Goal: Transaction & Acquisition: Purchase product/service

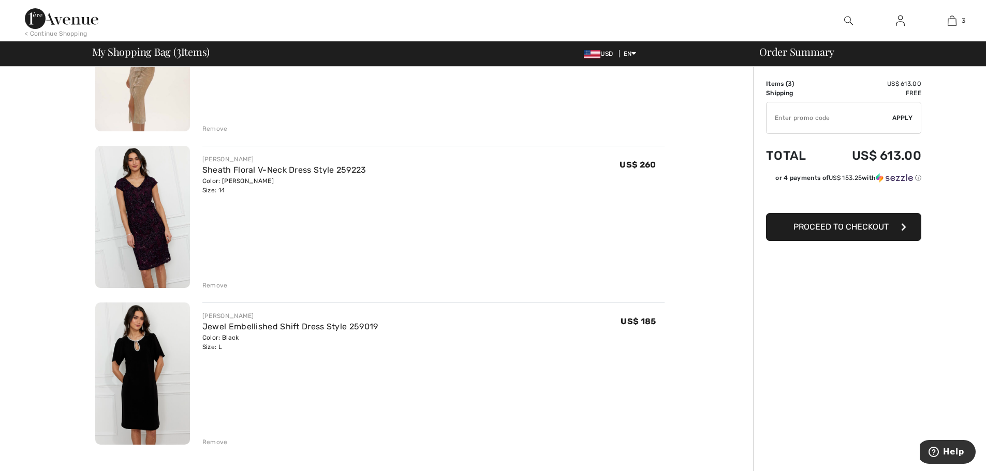
scroll to position [95, 0]
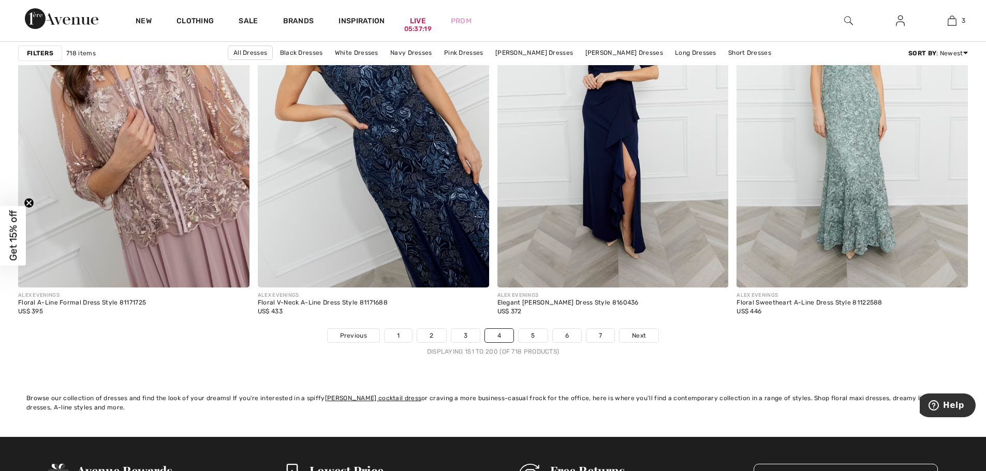
scroll to position [5951, 0]
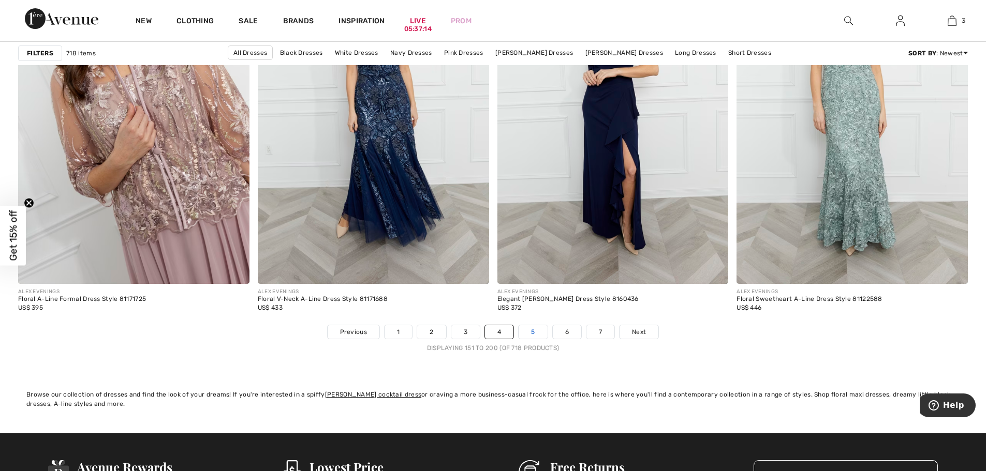
click at [529, 333] on link "5" at bounding box center [533, 332] width 28 height 13
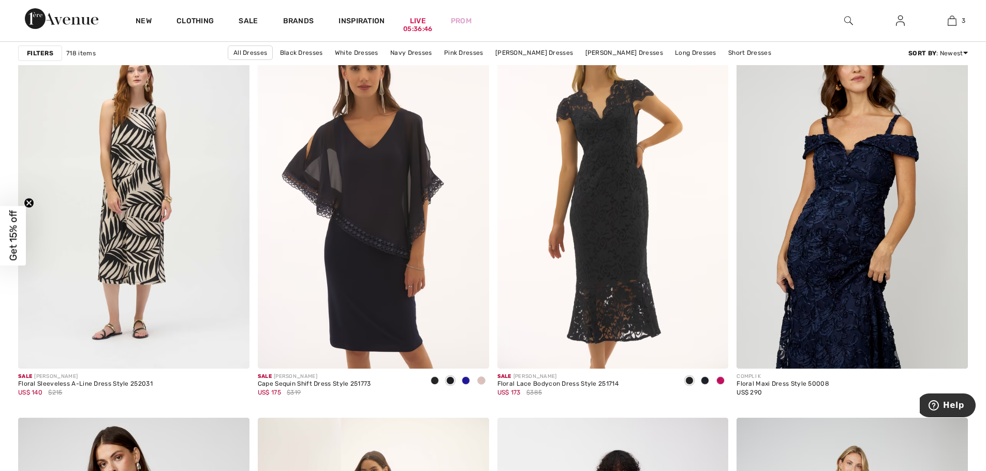
scroll to position [4088, 0]
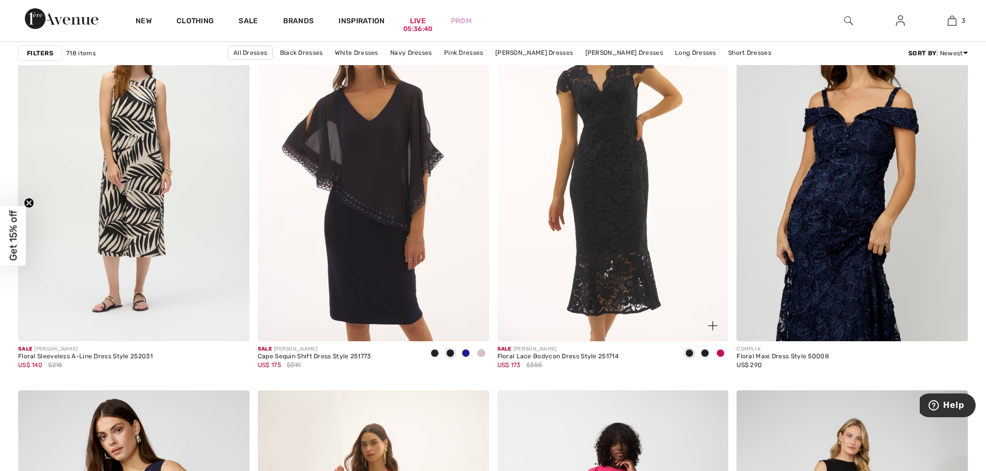
click at [721, 351] on span at bounding box center [720, 353] width 8 height 8
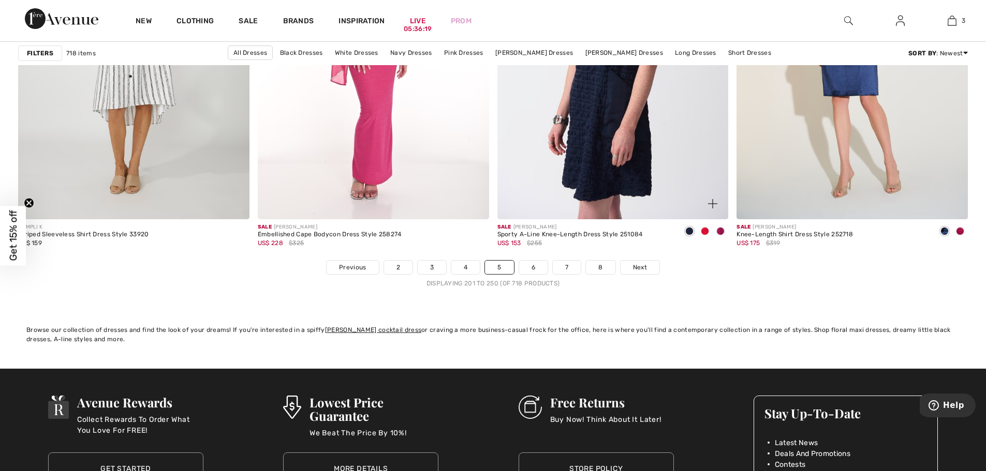
scroll to position [6055, 0]
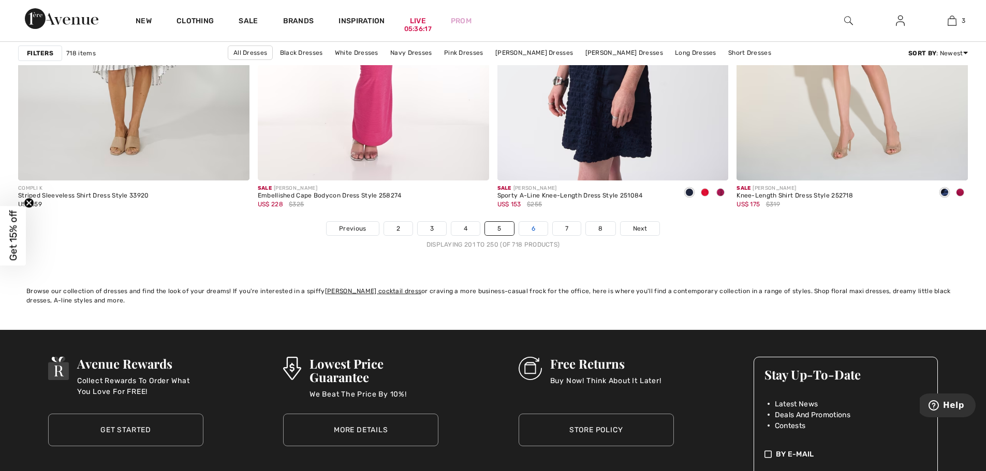
click at [535, 230] on link "6" at bounding box center [533, 228] width 28 height 13
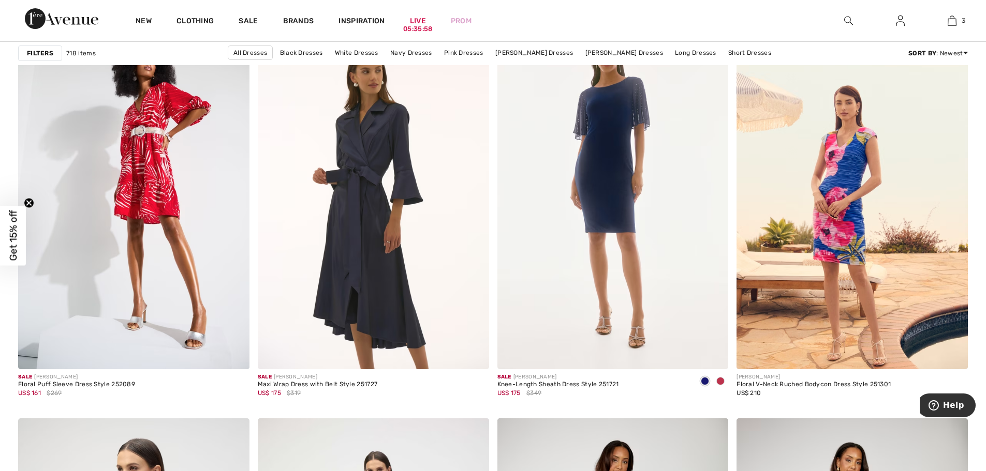
scroll to position [1035, 0]
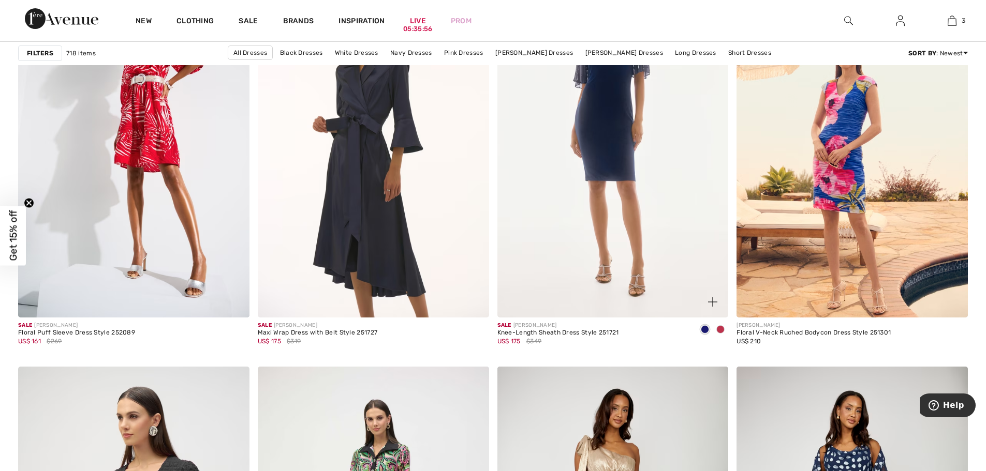
click at [720, 329] on span at bounding box center [720, 330] width 8 height 8
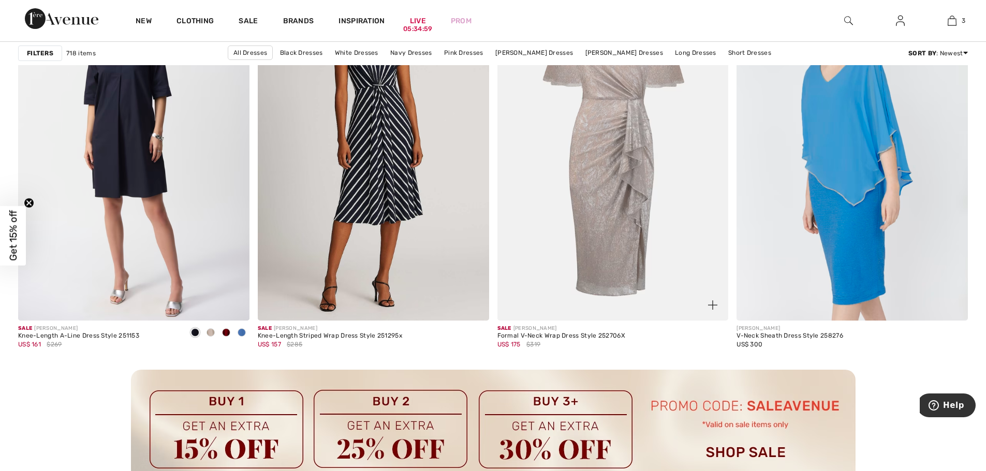
scroll to position [2794, 0]
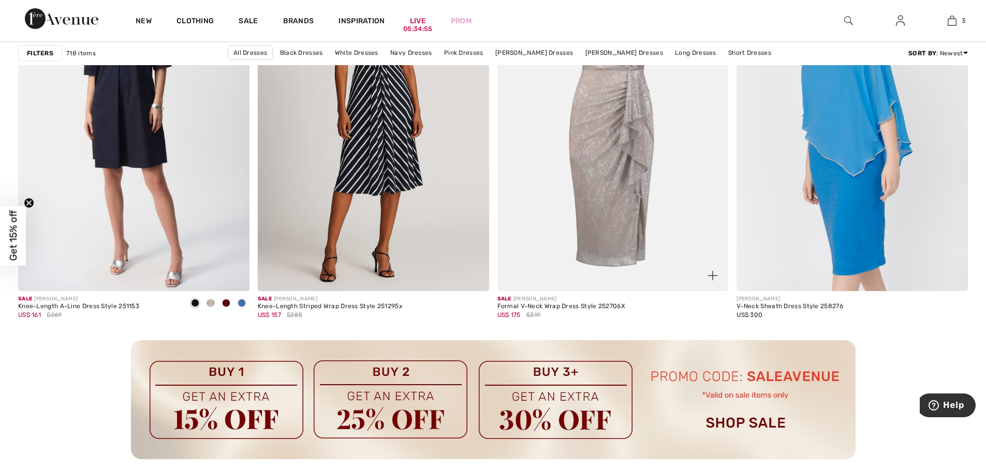
click at [628, 249] on img at bounding box center [612, 118] width 231 height 347
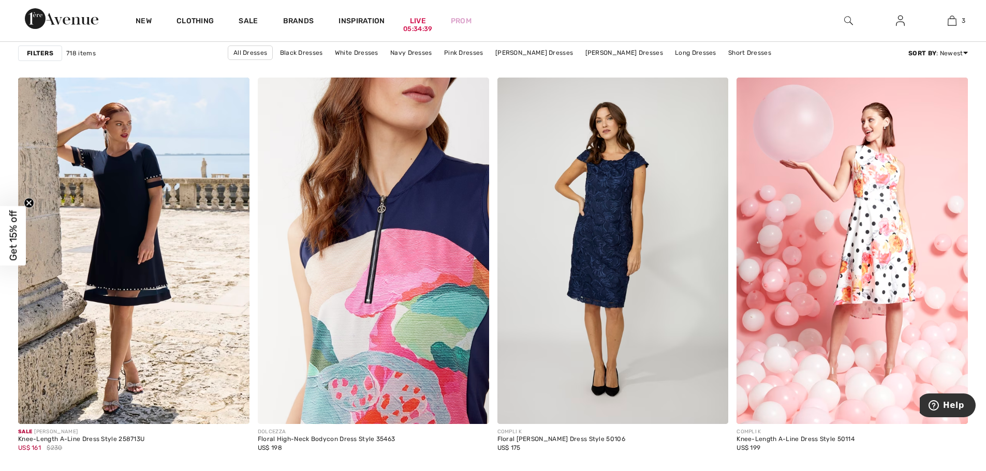
scroll to position [4036, 0]
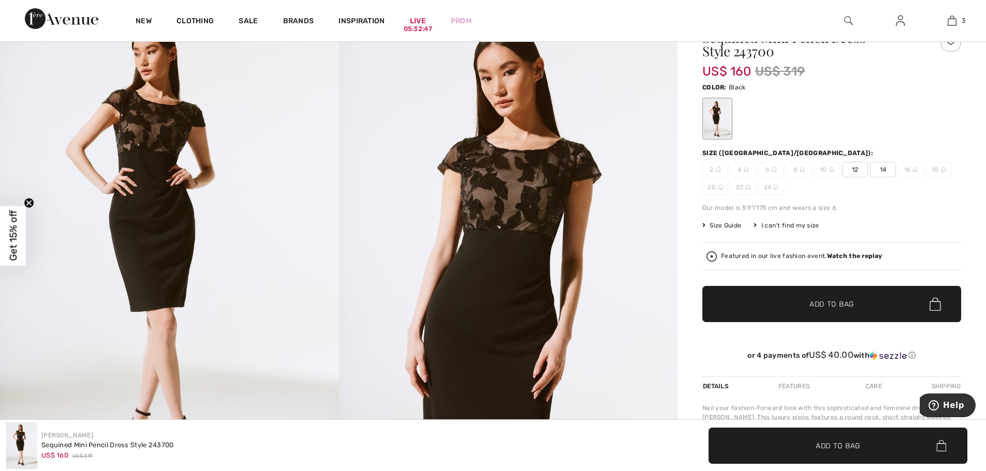
scroll to position [155, 0]
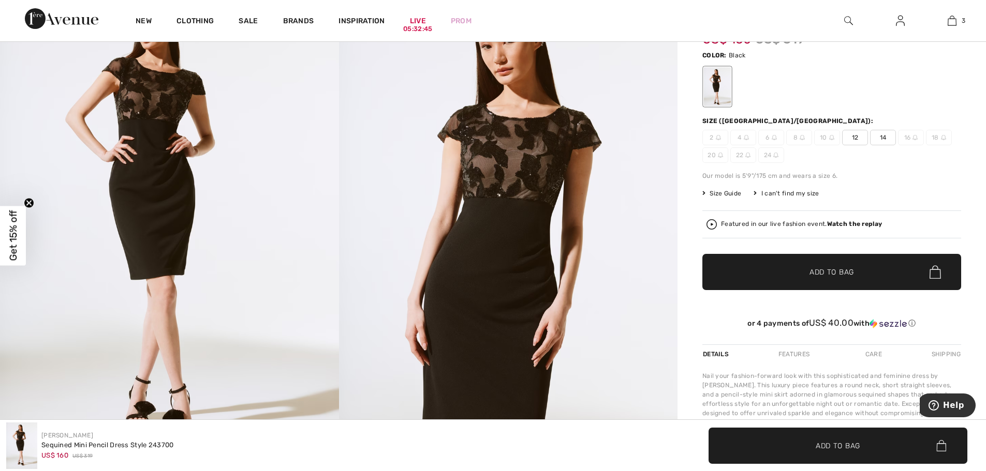
click at [494, 285] on img at bounding box center [508, 222] width 339 height 508
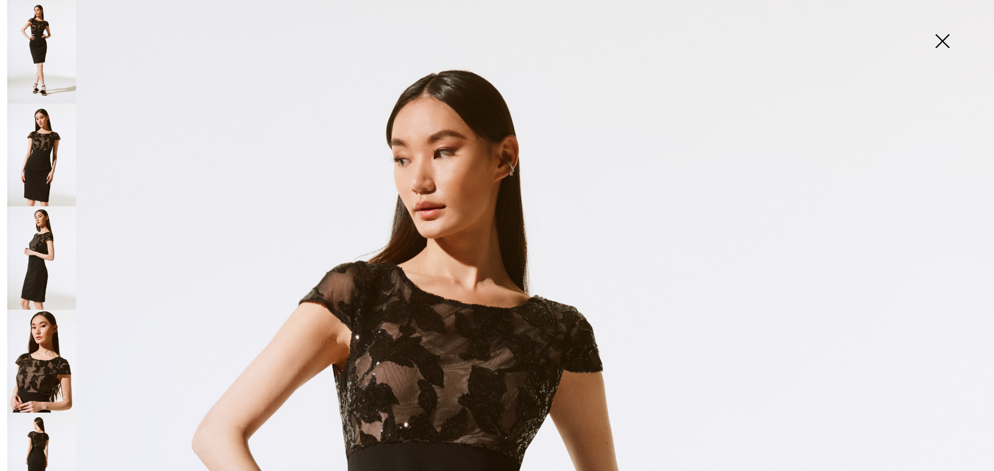
scroll to position [0, 0]
click at [946, 43] on img at bounding box center [942, 42] width 52 height 53
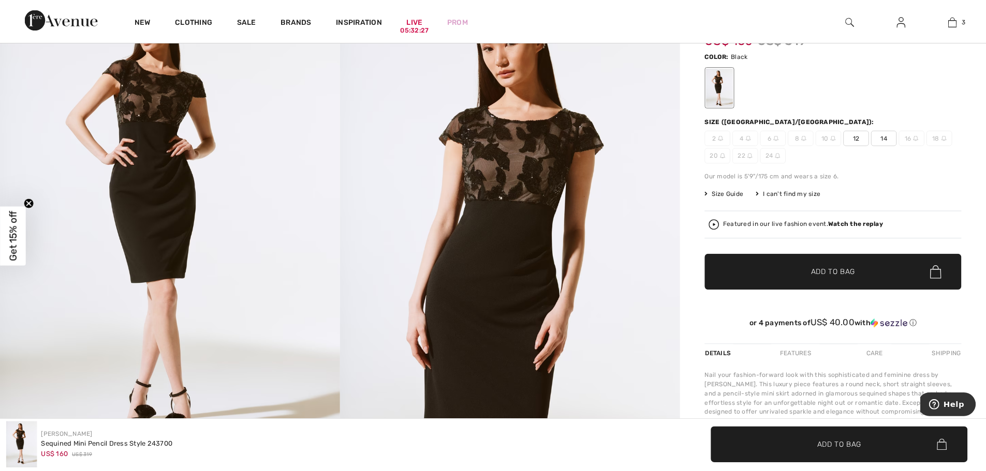
scroll to position [155, 0]
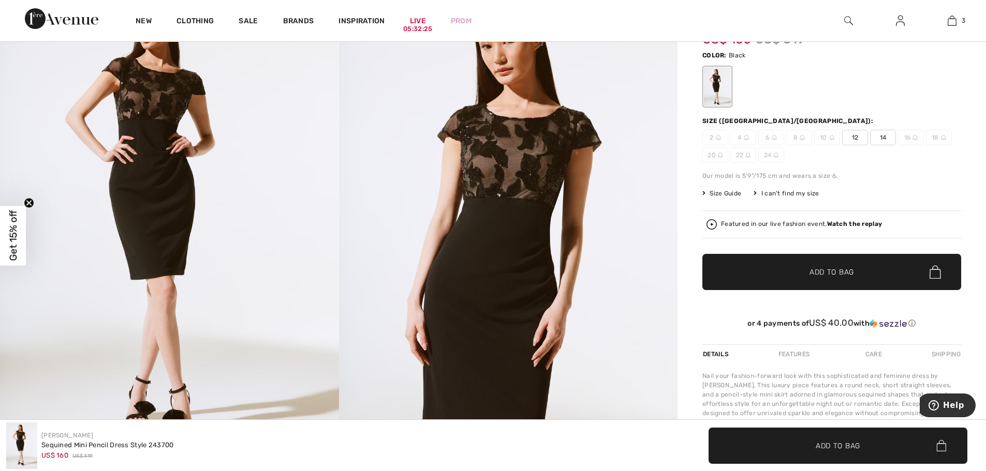
click at [884, 138] on span "14" at bounding box center [883, 138] width 26 height 16
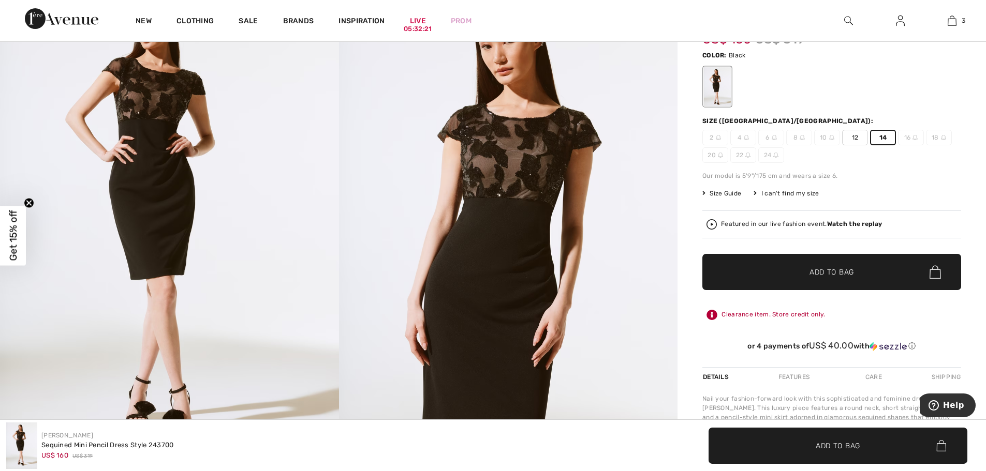
click at [838, 268] on span "Add to Bag" at bounding box center [831, 272] width 45 height 11
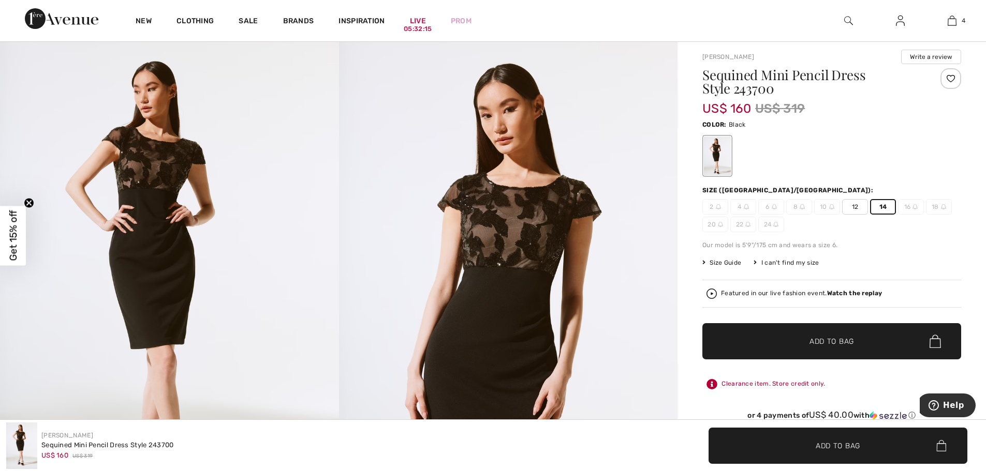
scroll to position [0, 0]
